Goal: Transaction & Acquisition: Obtain resource

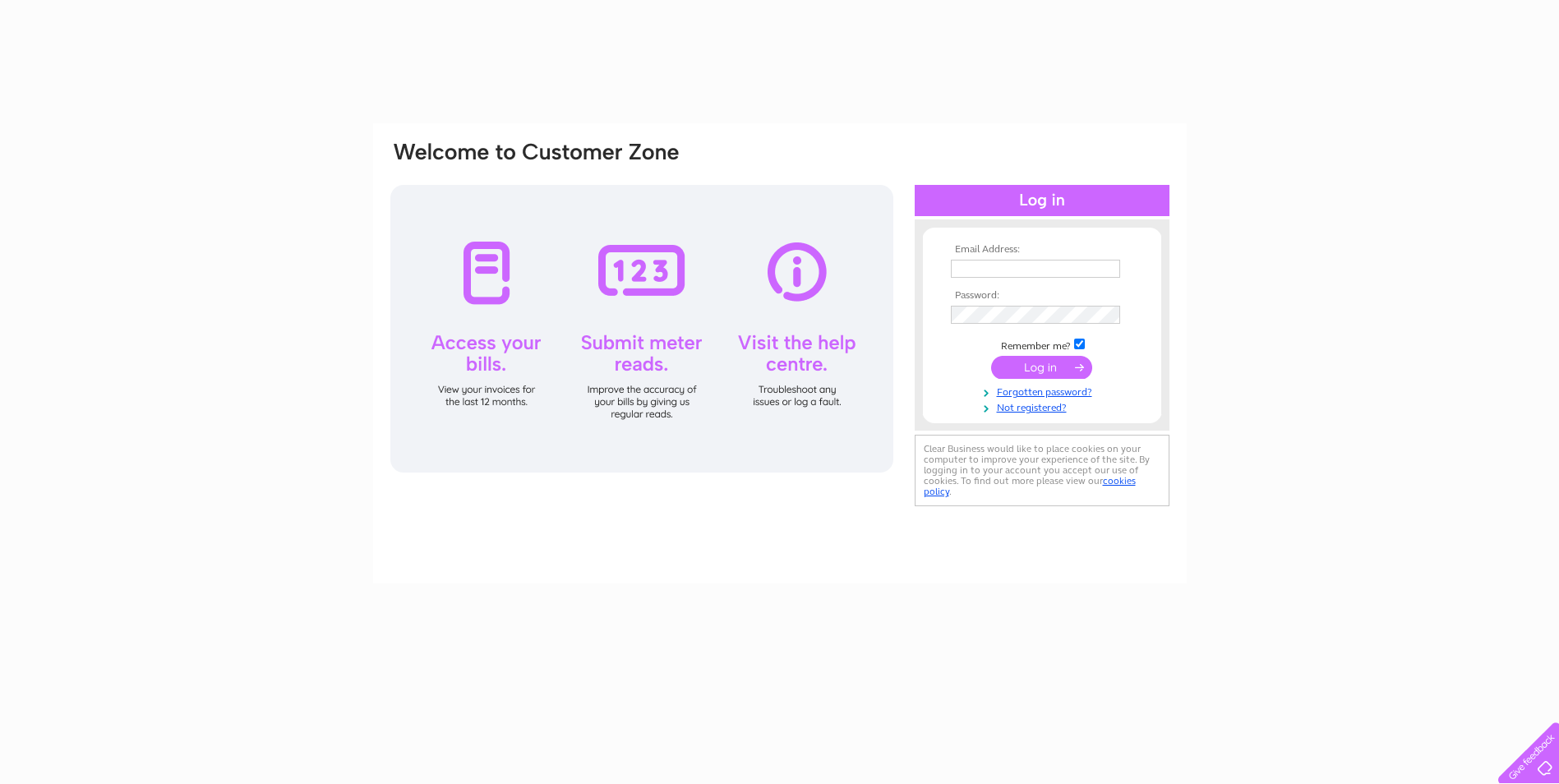
type input "marion@browns174.plus.com"
click at [1059, 370] on input "submit" at bounding box center [1041, 367] width 101 height 23
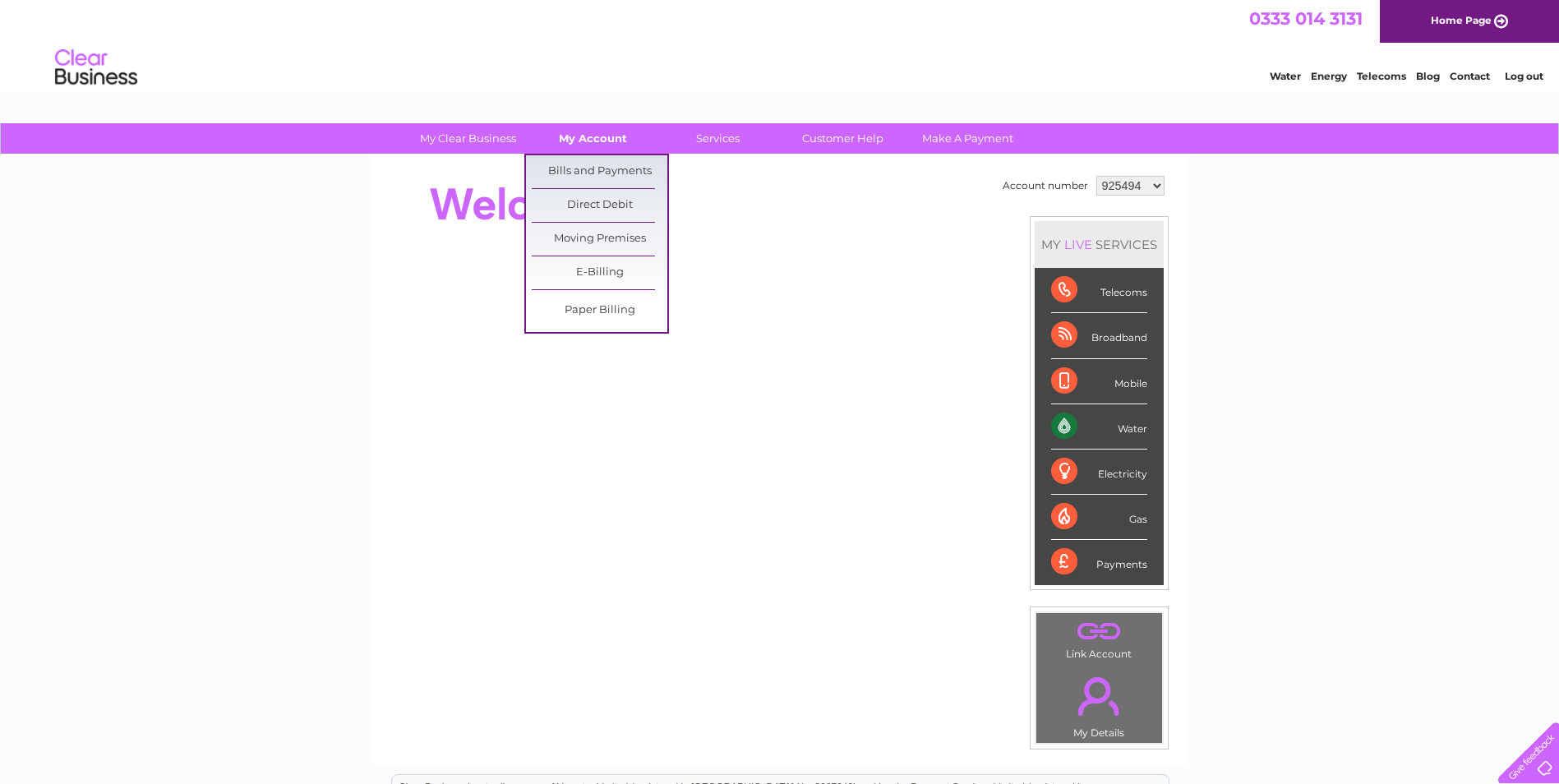
click at [597, 141] on link "My Account" at bounding box center [592, 138] width 135 height 30
click at [597, 170] on link "Bills and Payments" at bounding box center [599, 171] width 135 height 33
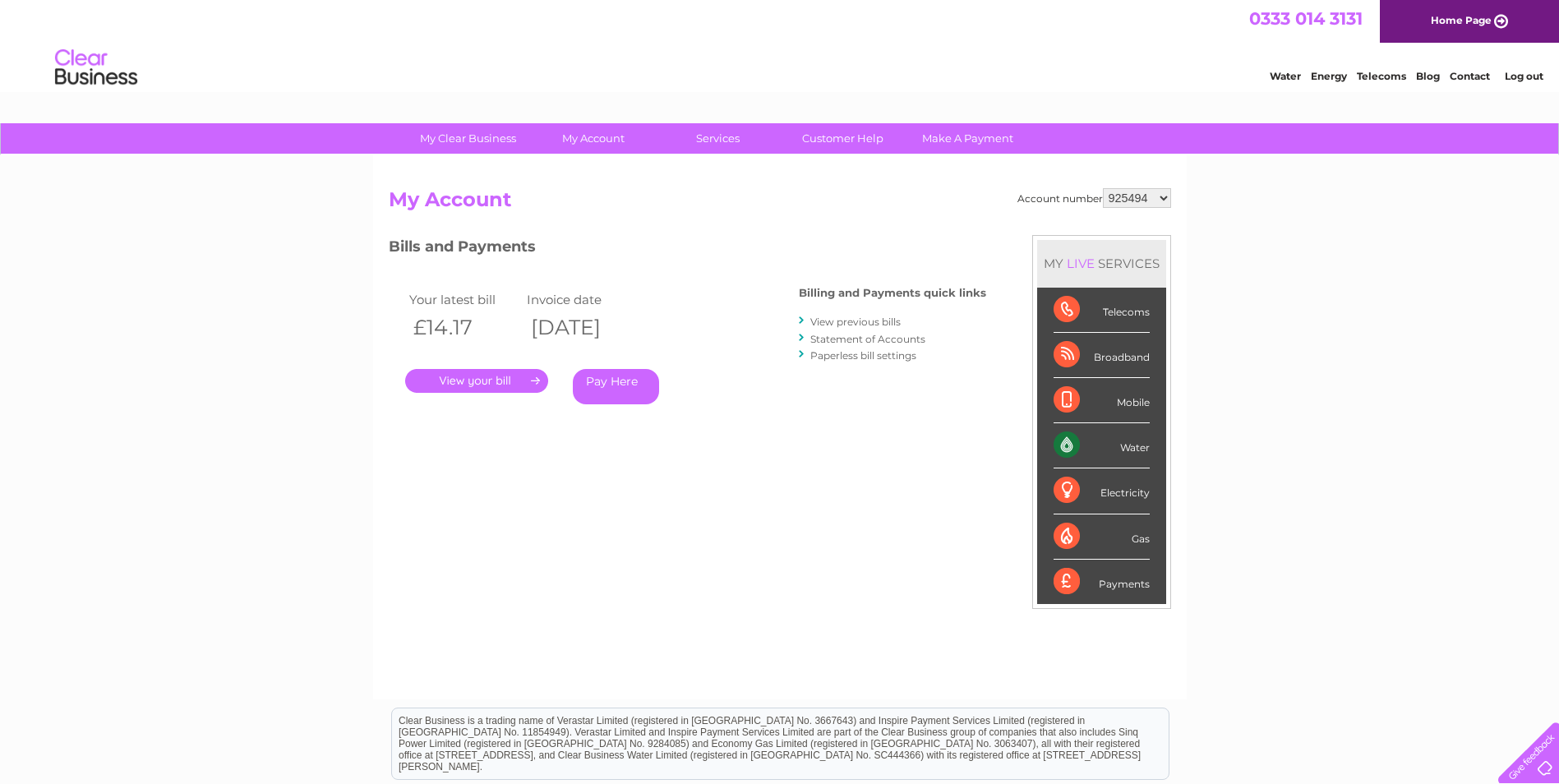
click at [496, 381] on link "." at bounding box center [477, 380] width 143 height 24
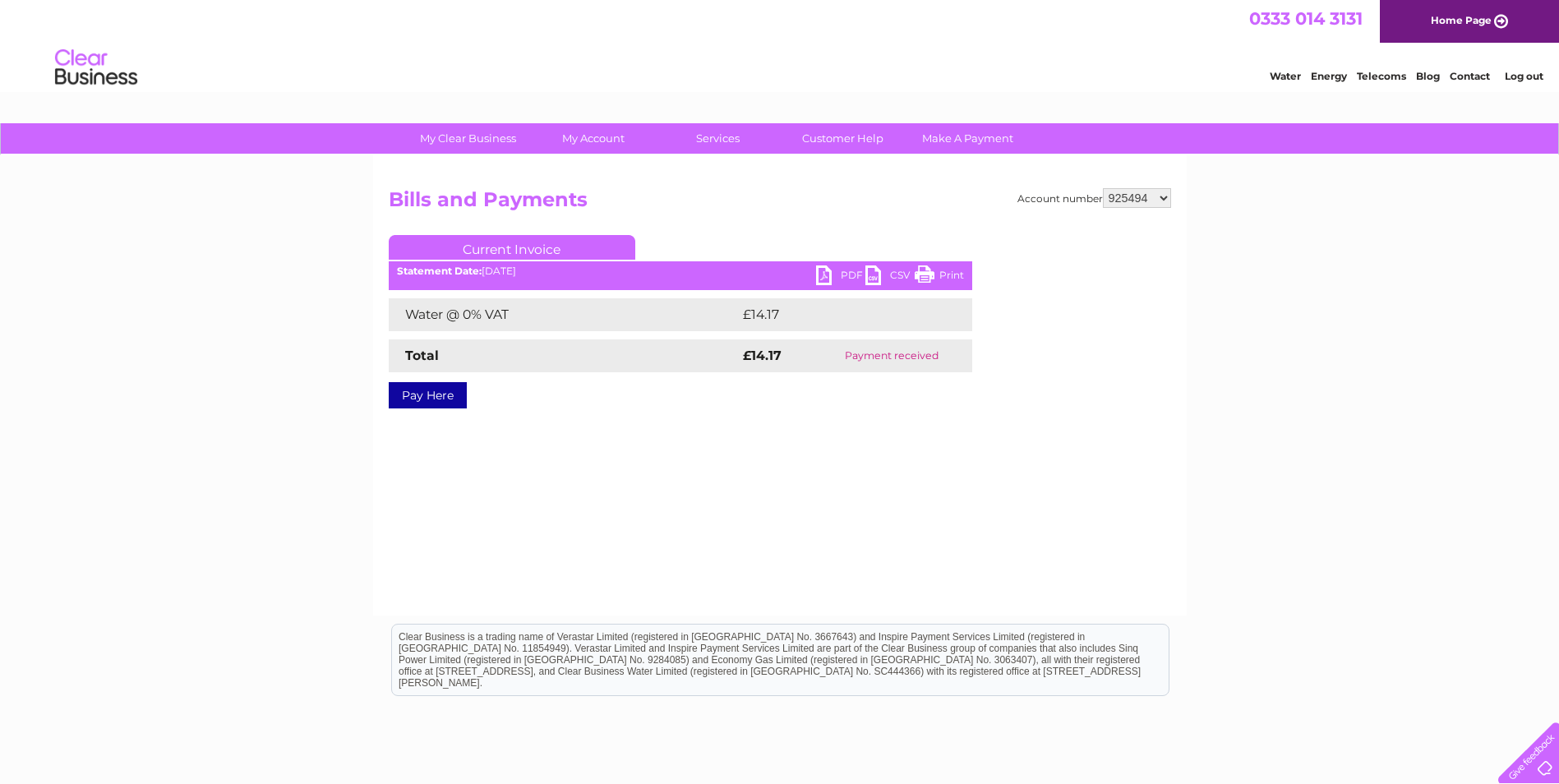
click at [823, 272] on link "PDF" at bounding box center [841, 276] width 49 height 24
click at [1165, 201] on select "925494 925496 925497 925498 964311 1129700" at bounding box center [1137, 197] width 69 height 20
select select "925496"
click at [1104, 188] on select "925494 925496 925497 925498 964311 1129700" at bounding box center [1137, 197] width 69 height 20
click at [824, 276] on link "PDF" at bounding box center [841, 276] width 49 height 24
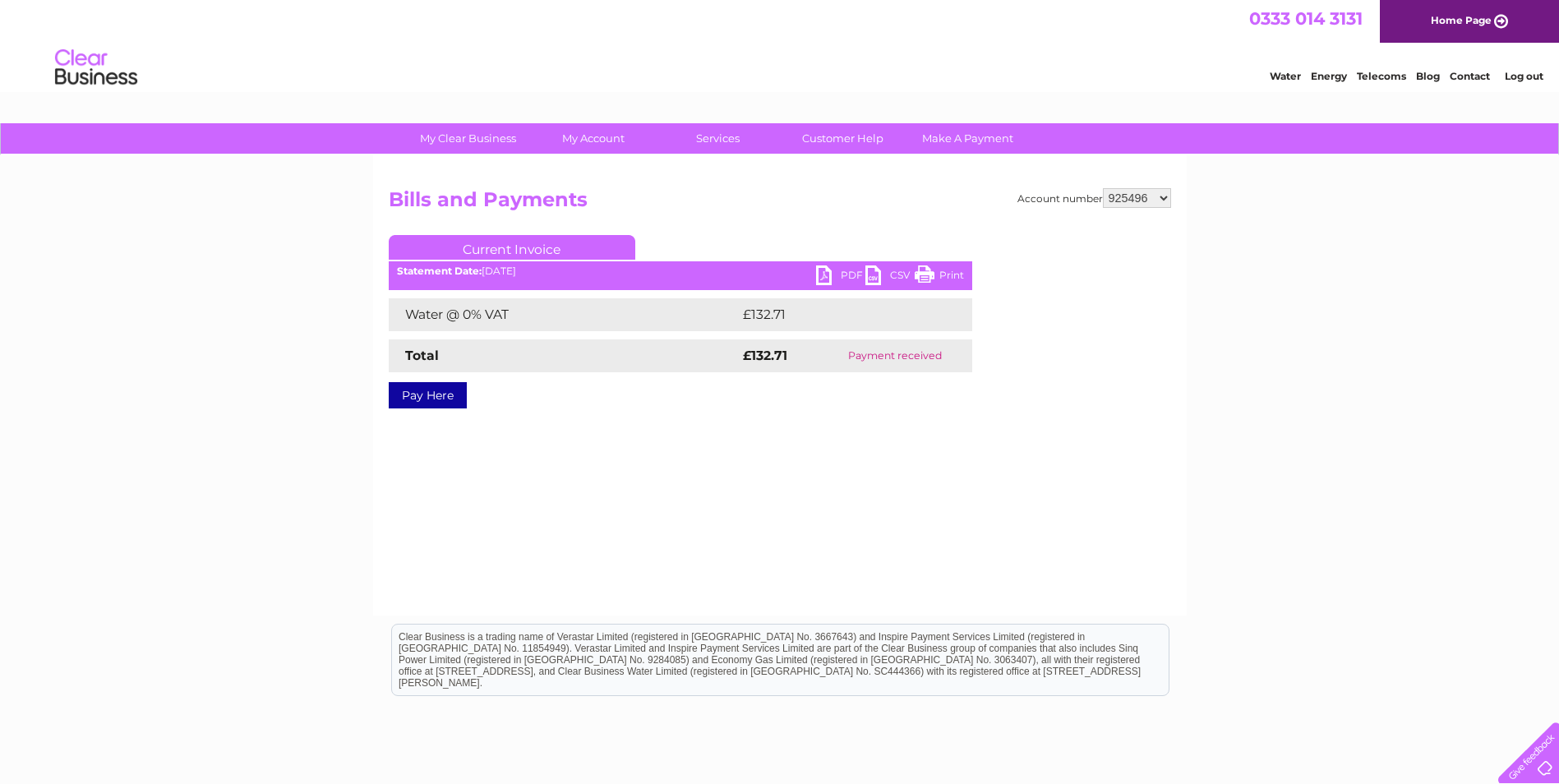
click at [1165, 198] on select "925494 925496 925497 925498 964311 1129700" at bounding box center [1137, 197] width 69 height 20
select select "925497"
click at [1104, 188] on select "925494 925496 925497 925498 964311 1129700" at bounding box center [1137, 197] width 69 height 20
click at [826, 274] on link "PDF" at bounding box center [841, 276] width 49 height 24
click at [1163, 196] on select "925494 925496 925497 925498 964311 1129700" at bounding box center [1137, 197] width 69 height 20
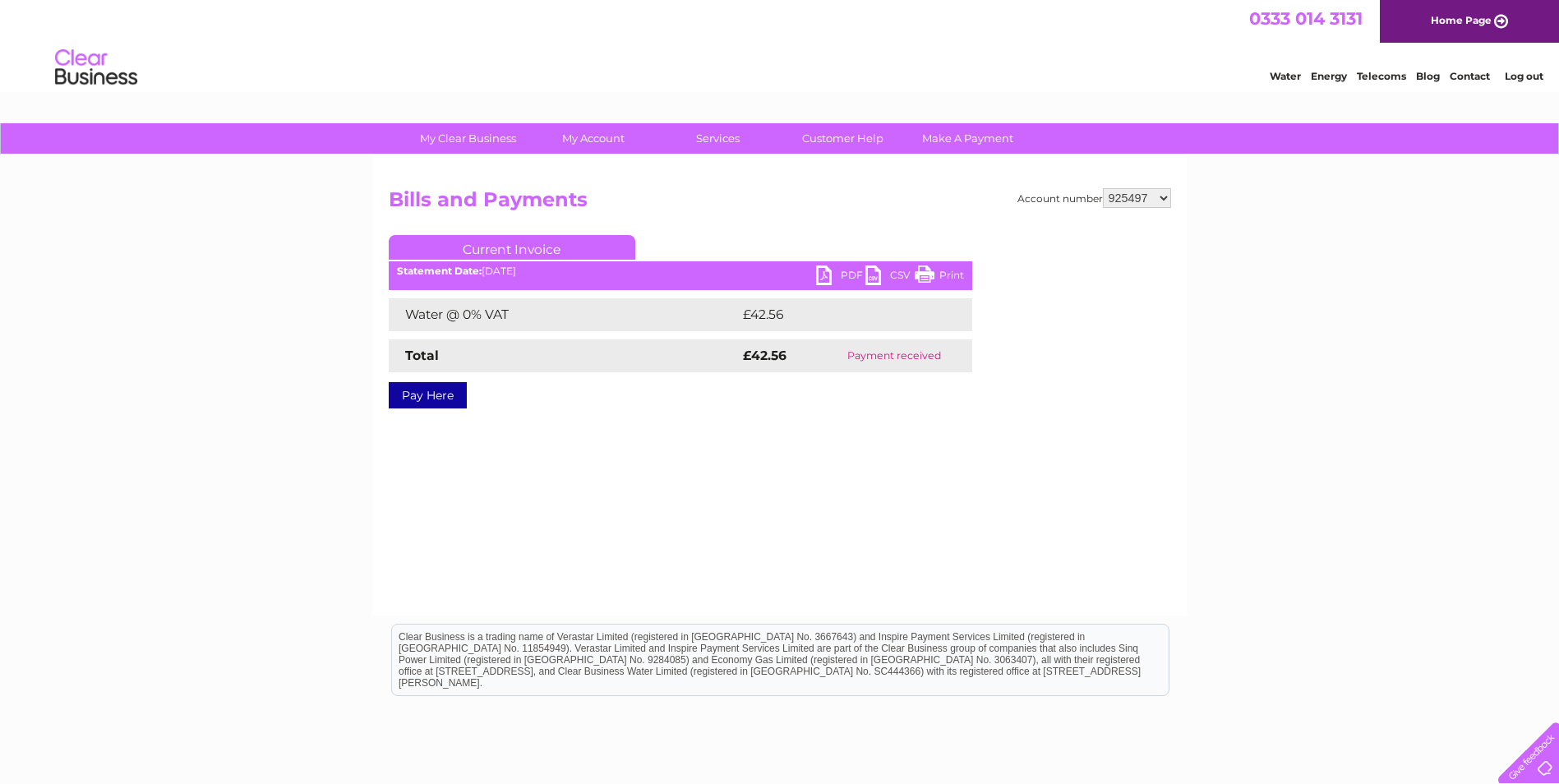
select select "925498"
click at [1104, 188] on select "925494 925496 925497 925498 964311 1129700" at bounding box center [1137, 197] width 69 height 20
click at [829, 276] on link "PDF" at bounding box center [841, 276] width 49 height 24
click at [1166, 199] on select "925494 925496 925497 925498 964311 1129700" at bounding box center [1137, 197] width 69 height 20
select select "964311"
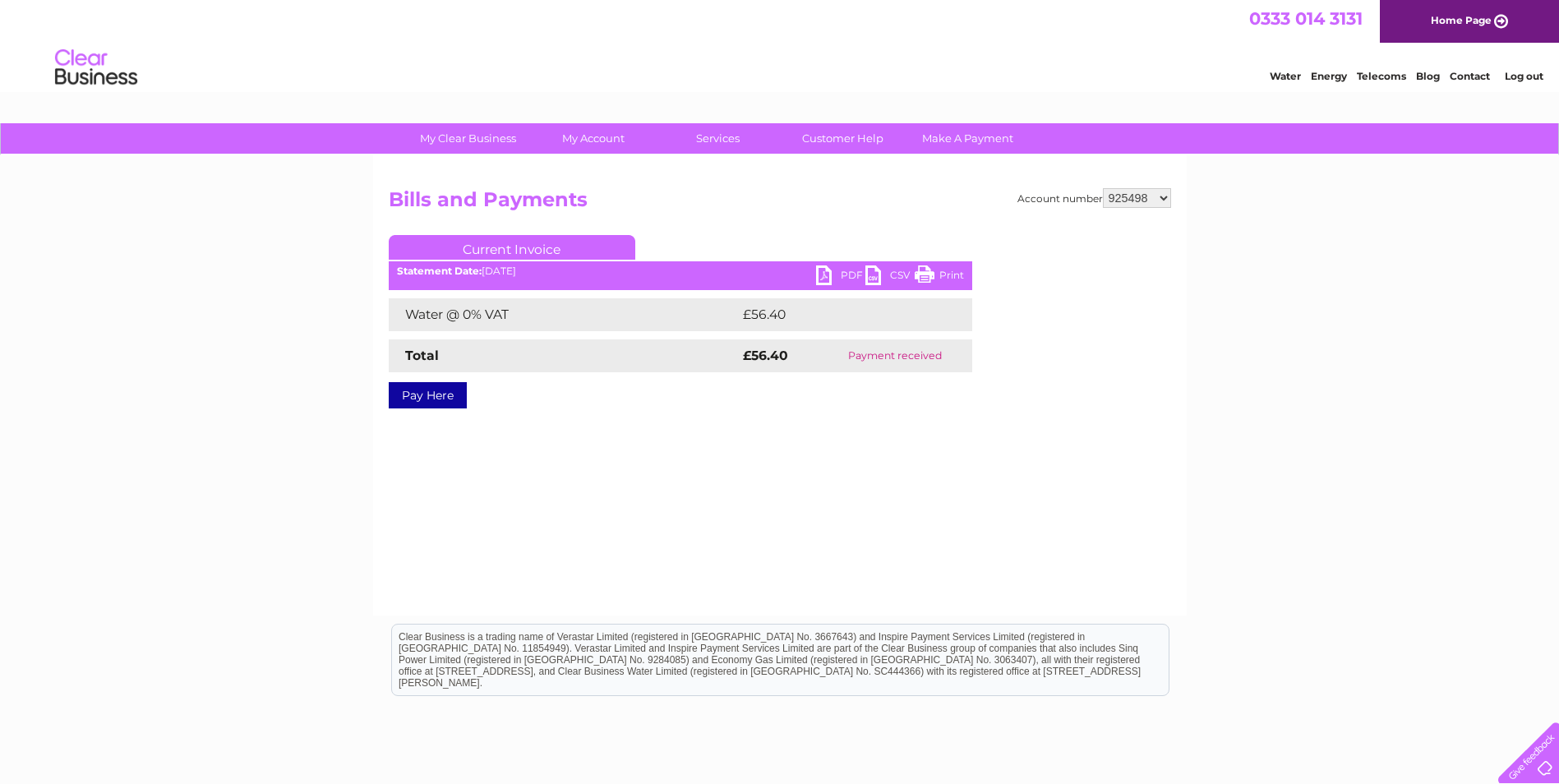
click at [1104, 188] on select "925494 925496 925497 925498 964311 1129700" at bounding box center [1137, 197] width 69 height 20
click at [827, 274] on link "PDF" at bounding box center [841, 276] width 49 height 24
click at [1160, 195] on select "925494 925496 925497 925498 964311 1129700" at bounding box center [1137, 197] width 69 height 20
select select "1129700"
click at [1104, 188] on select "925494 925496 925497 925498 964311 1129700" at bounding box center [1137, 197] width 69 height 20
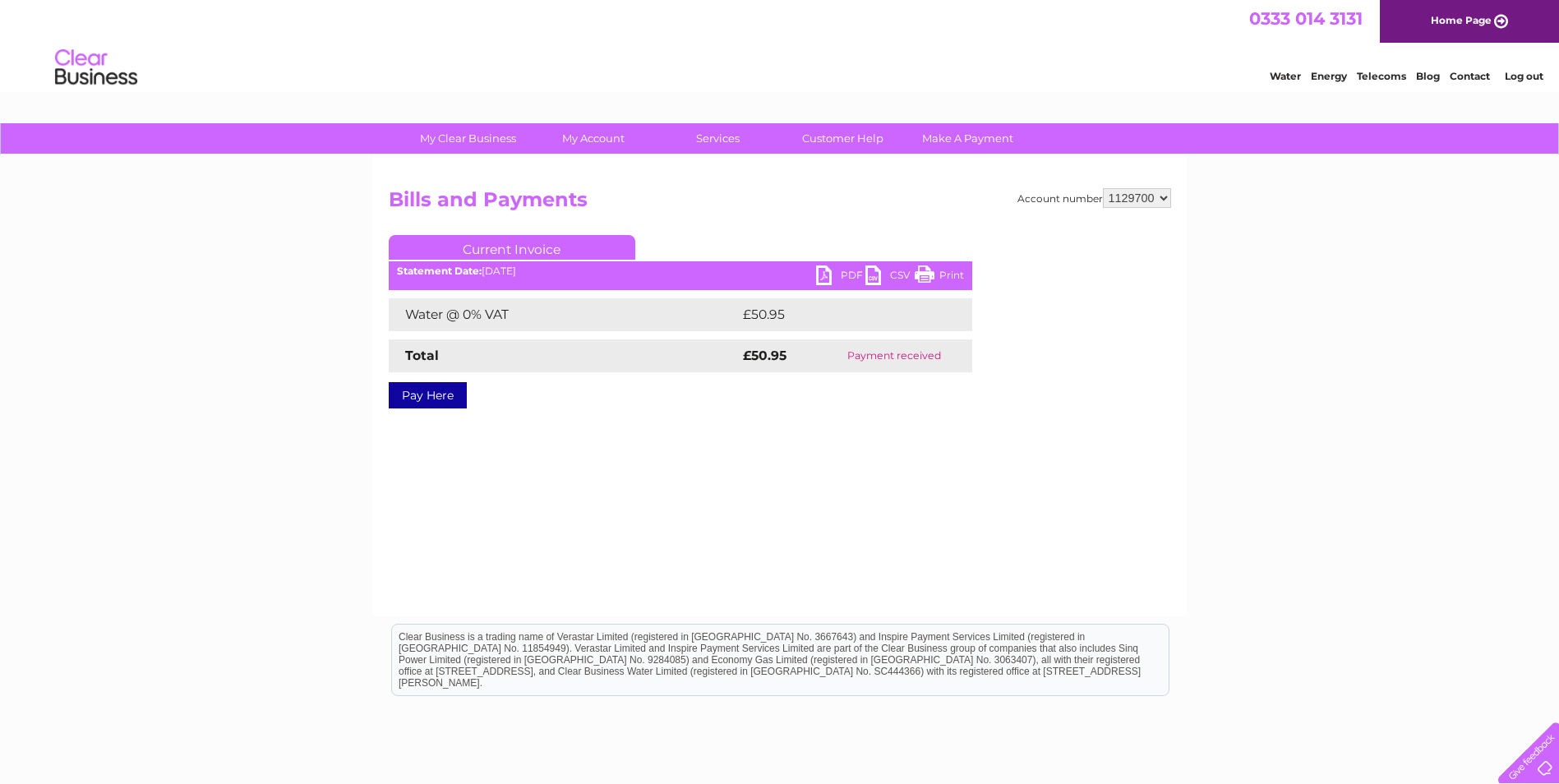
click at [824, 272] on link "PDF" at bounding box center [841, 276] width 49 height 24
